Goal: Information Seeking & Learning: Learn about a topic

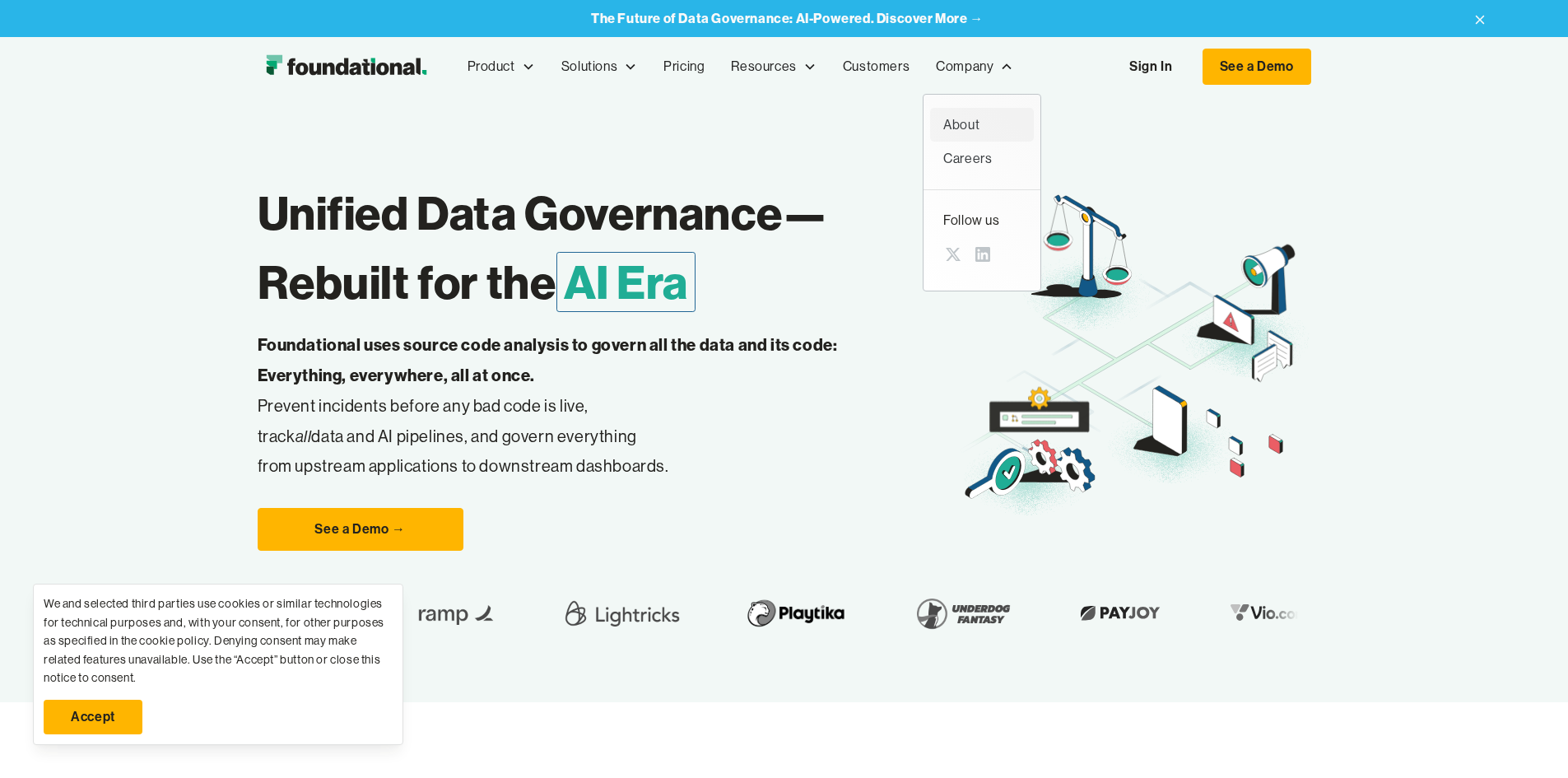
click at [944, 126] on div "About" at bounding box center [982, 126] width 77 height 22
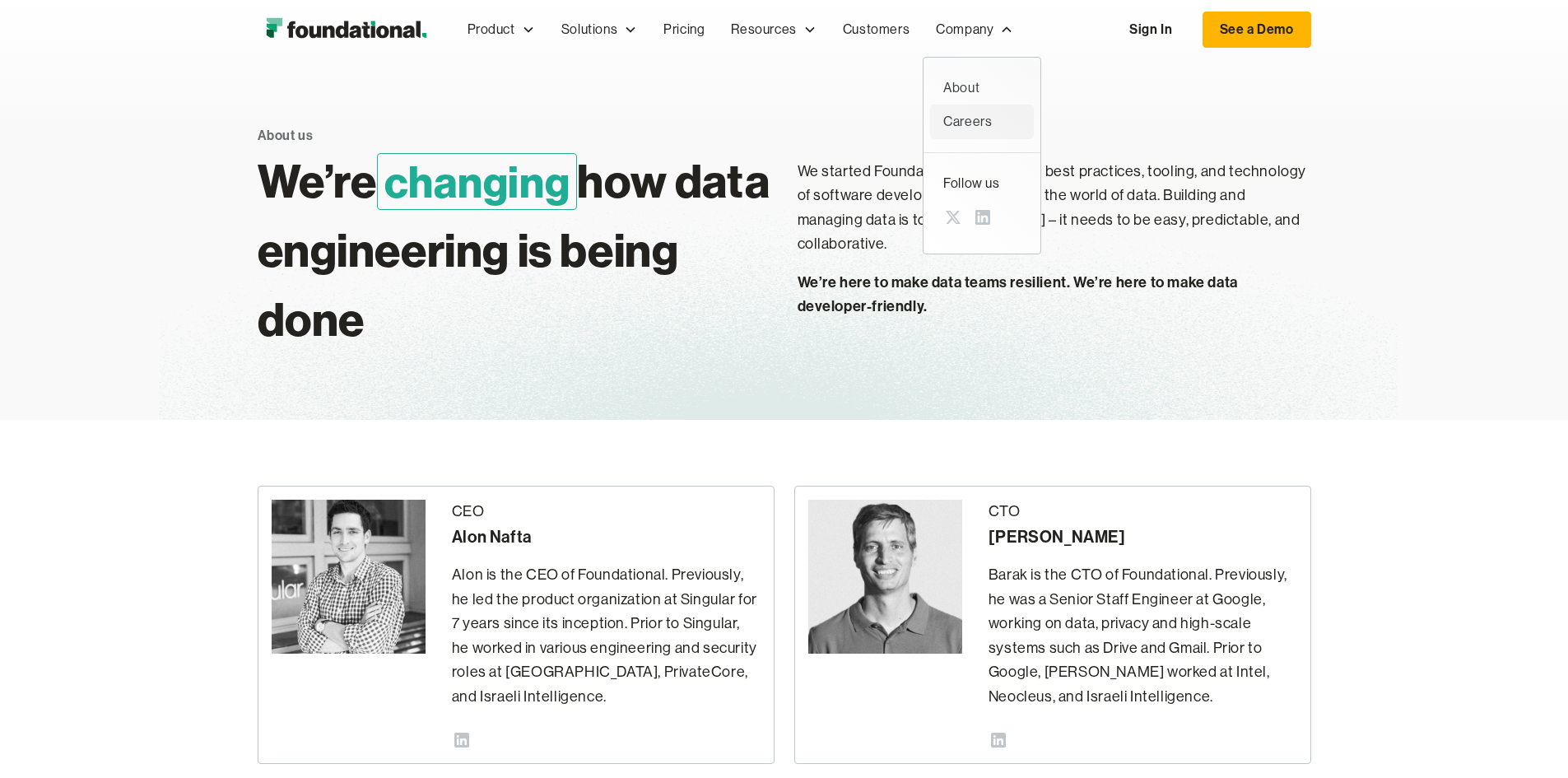
click at [944, 113] on div "Careers" at bounding box center [982, 122] width 77 height 22
